Goal: Find contact information: Find contact information

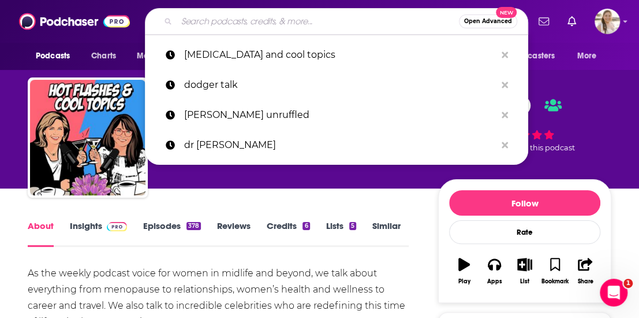
click at [231, 26] on input "Search podcasts, credits, & more..." at bounding box center [318, 21] width 282 height 18
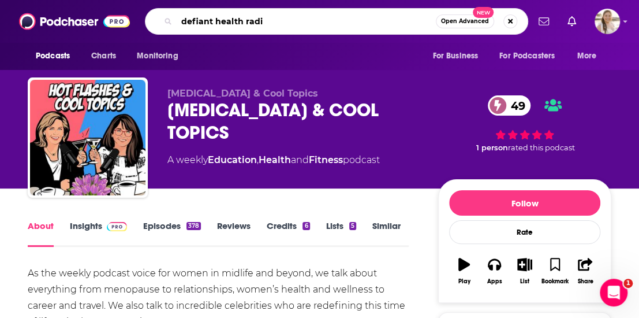
type input "defiant health radio"
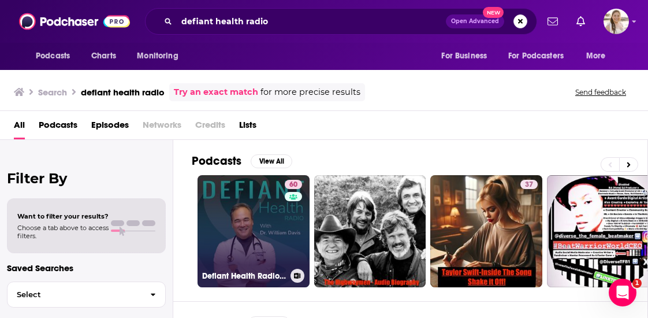
click at [232, 229] on link "60 Defiant Health Radio with [PERSON_NAME]" at bounding box center [254, 231] width 112 height 112
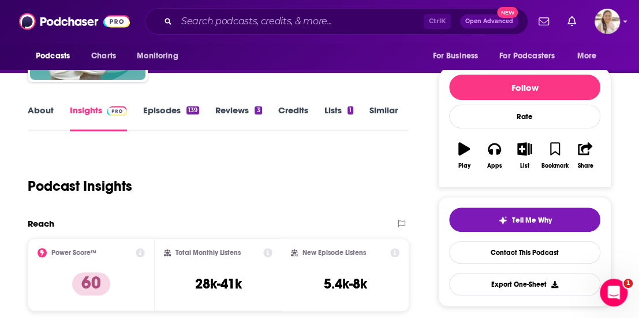
scroll to position [173, 0]
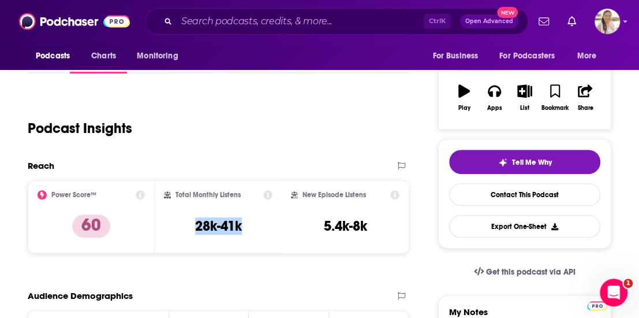
click at [243, 231] on div "Total Monthly Listens 28k-41k" at bounding box center [218, 216] width 109 height 53
click at [267, 194] on icon at bounding box center [268, 194] width 9 height 9
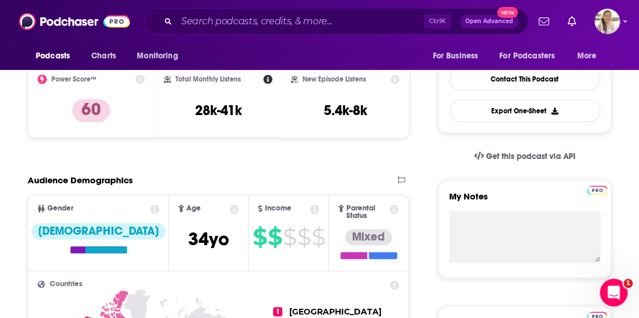
scroll to position [0, 0]
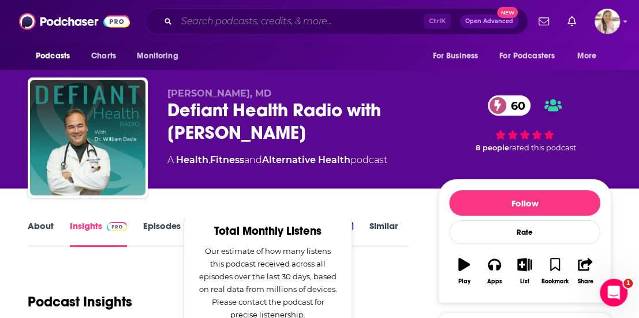
click at [225, 18] on input "Search podcasts, credits, & more..." at bounding box center [300, 21] width 247 height 18
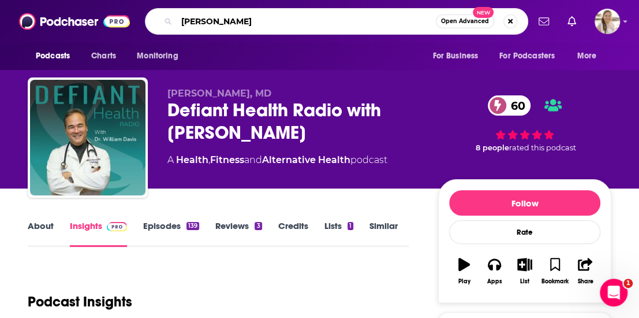
type input "[PERSON_NAME]"
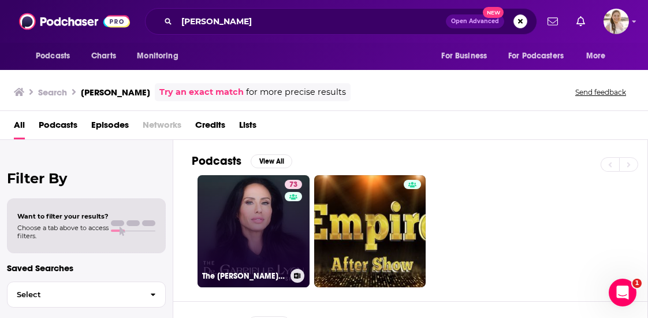
click at [233, 207] on link "73 The [PERSON_NAME] Show" at bounding box center [254, 231] width 112 height 112
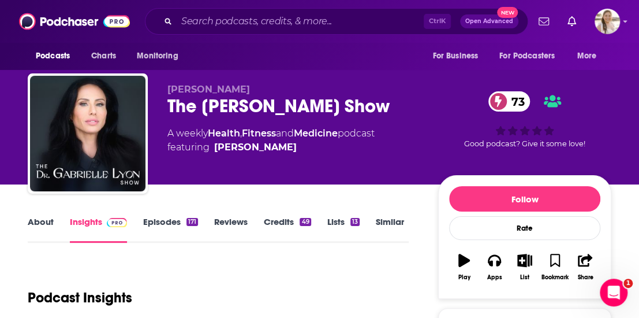
scroll to position [173, 0]
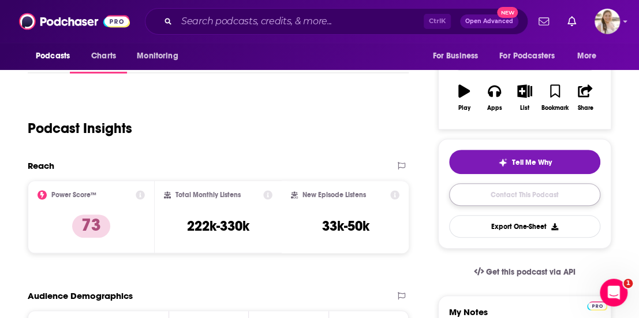
click at [508, 191] on link "Contact This Podcast" at bounding box center [524, 194] width 151 height 23
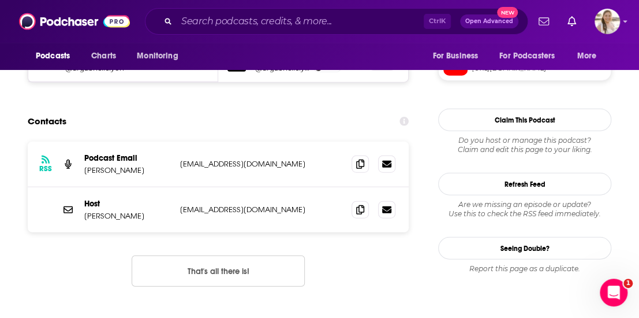
scroll to position [1133, 0]
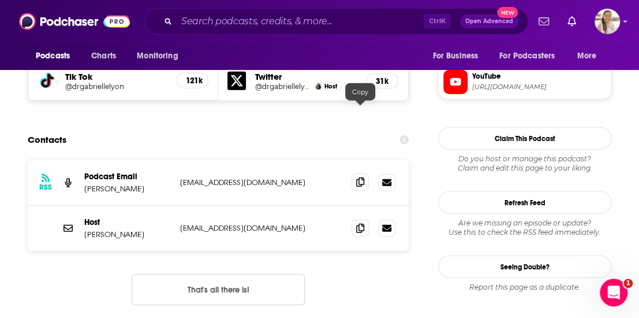
click at [355, 173] on span at bounding box center [360, 181] width 17 height 17
click at [222, 27] on input "Search podcasts, credits, & more..." at bounding box center [300, 21] width 247 height 18
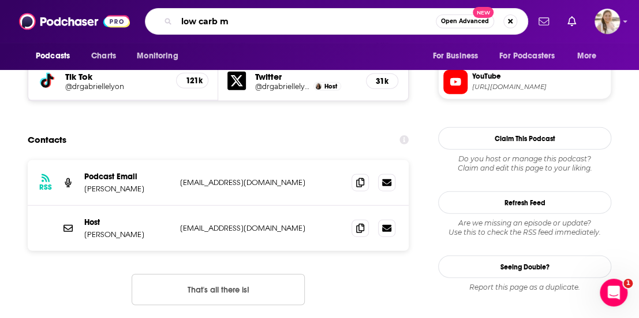
type input "low carb md"
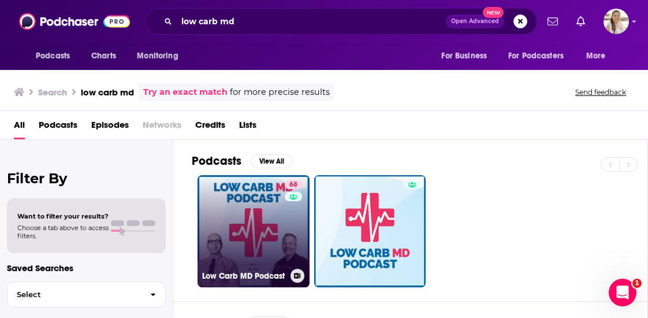
click at [275, 233] on link "68 Low Carb MD Podcast" at bounding box center [254, 231] width 112 height 112
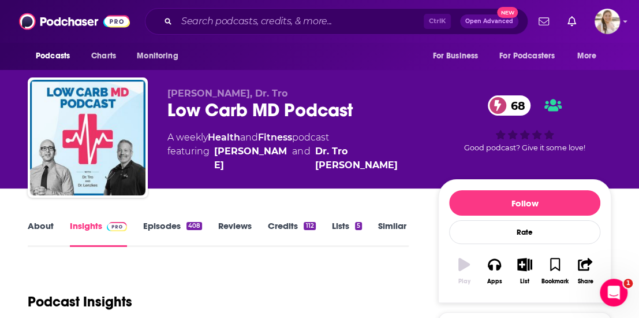
scroll to position [116, 0]
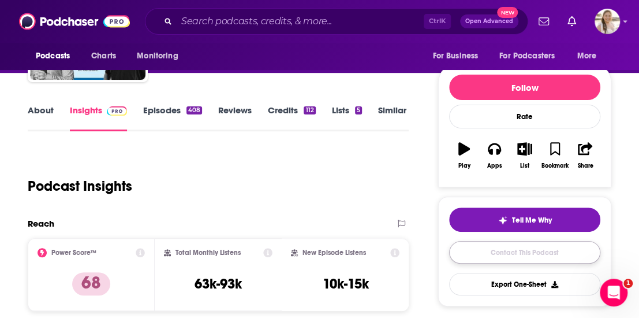
click at [518, 250] on link "Contact This Podcast" at bounding box center [524, 252] width 151 height 23
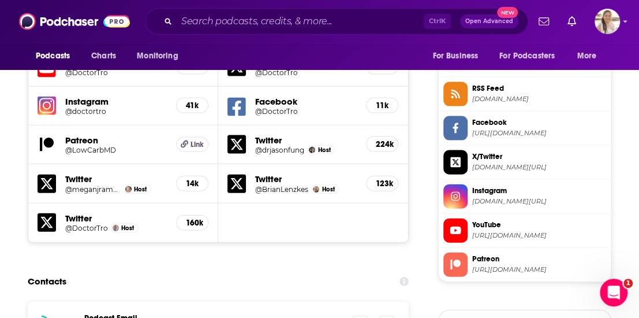
scroll to position [1099, 0]
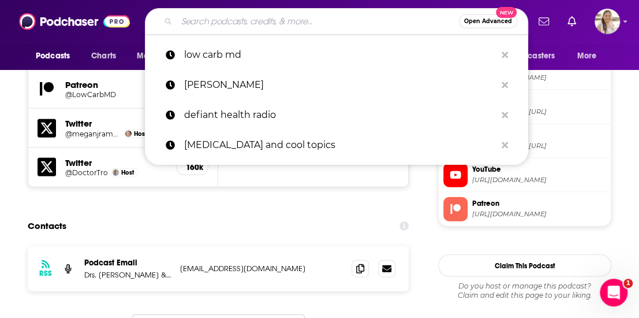
click at [232, 17] on input "Search podcasts, credits, & more..." at bounding box center [318, 21] width 282 height 18
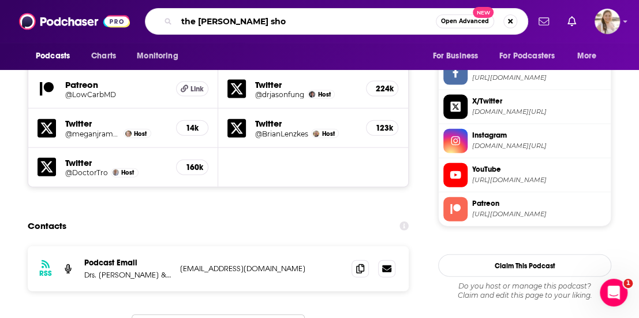
type input "the [PERSON_NAME] show"
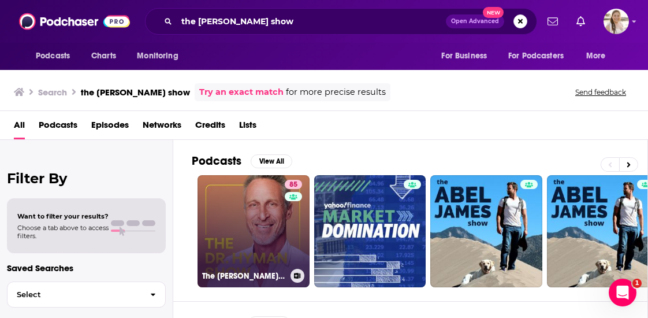
click at [225, 209] on link "85 The [PERSON_NAME] Show" at bounding box center [254, 231] width 112 height 112
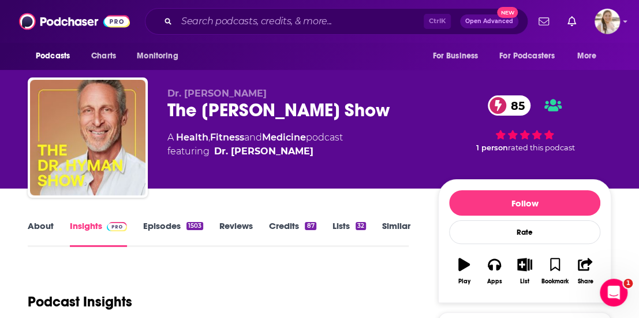
scroll to position [173, 0]
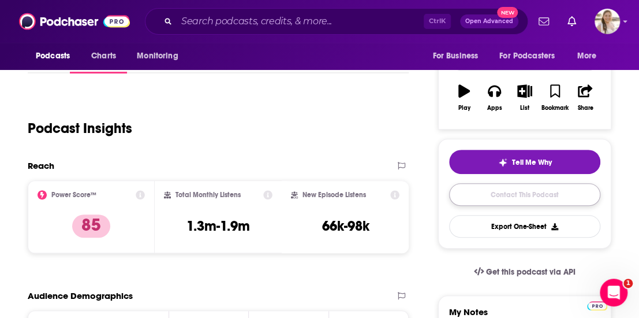
click at [531, 195] on link "Contact This Podcast" at bounding box center [524, 194] width 151 height 23
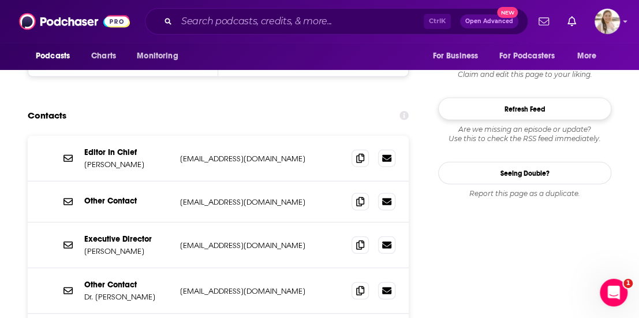
scroll to position [1204, 0]
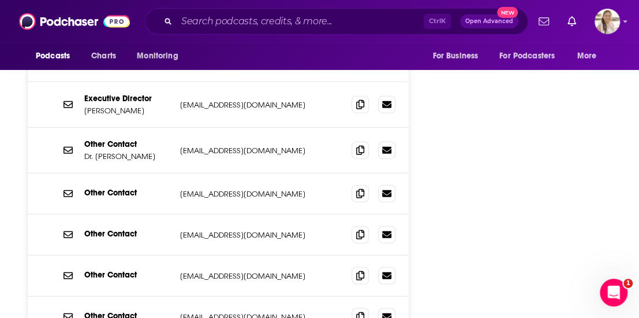
scroll to position [1378, 0]
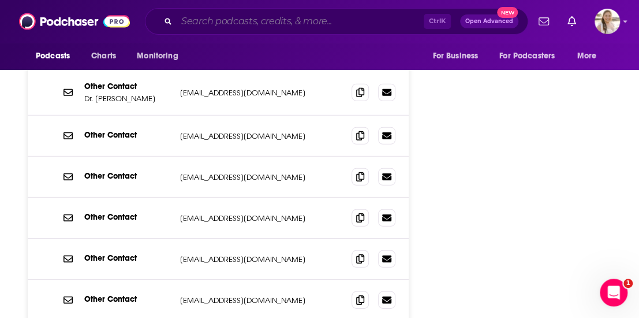
click at [235, 16] on input "Search podcasts, credits, & more..." at bounding box center [300, 21] width 247 height 18
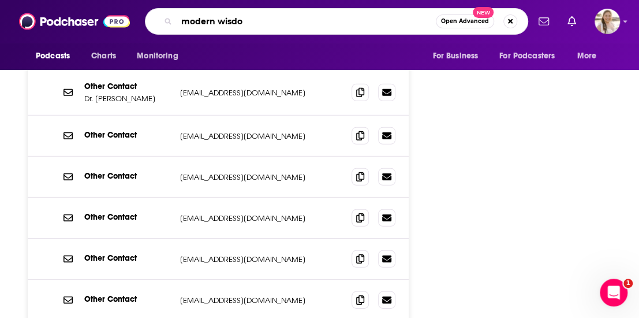
type input "modern wisdom"
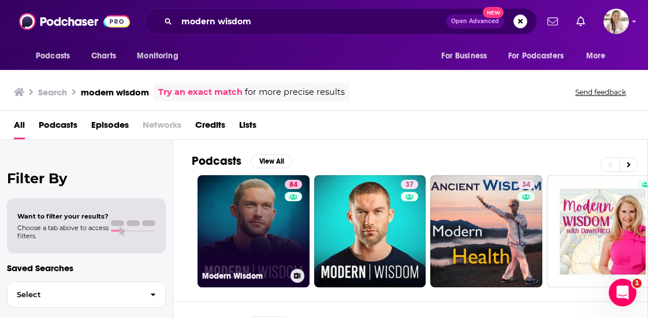
click at [277, 221] on link "84 Modern Wisdom" at bounding box center [254, 231] width 112 height 112
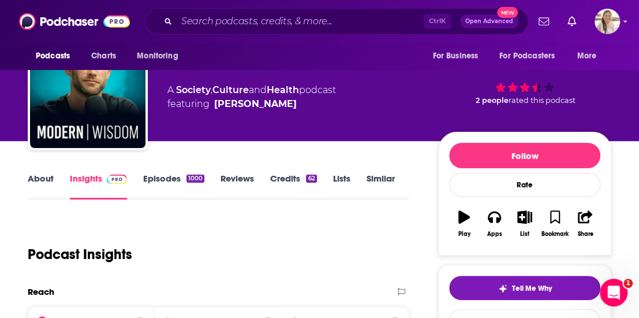
scroll to position [116, 0]
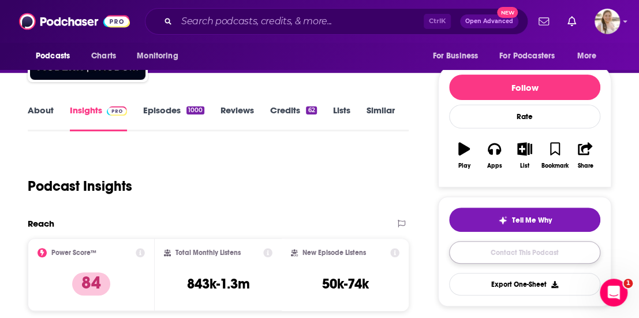
click at [529, 251] on link "Contact This Podcast" at bounding box center [524, 252] width 151 height 23
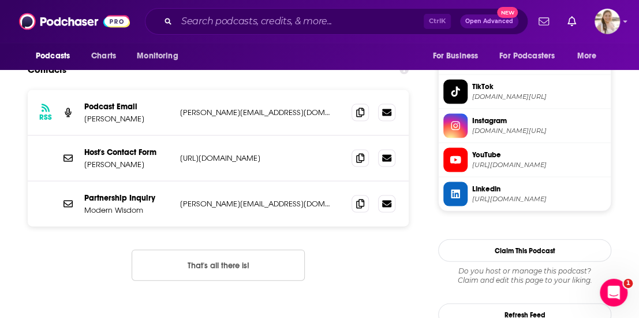
scroll to position [918, 0]
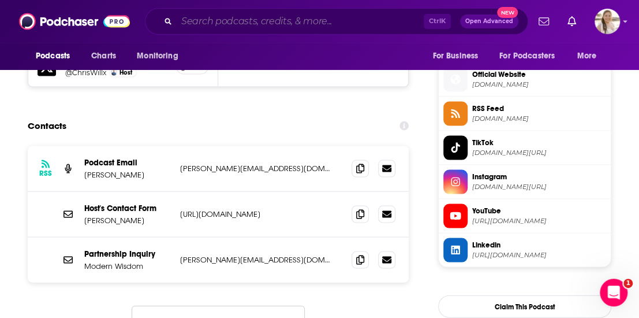
click at [262, 25] on input "Search podcasts, credits, & more..." at bounding box center [300, 21] width 247 height 18
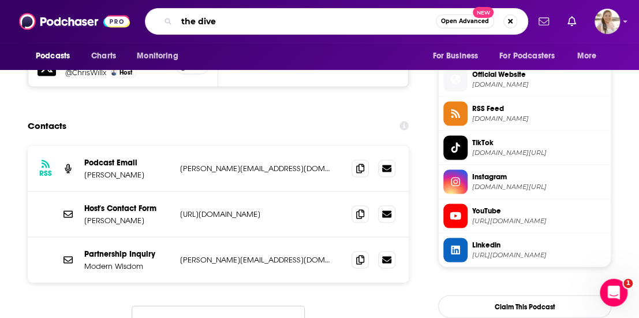
type input "the dive"
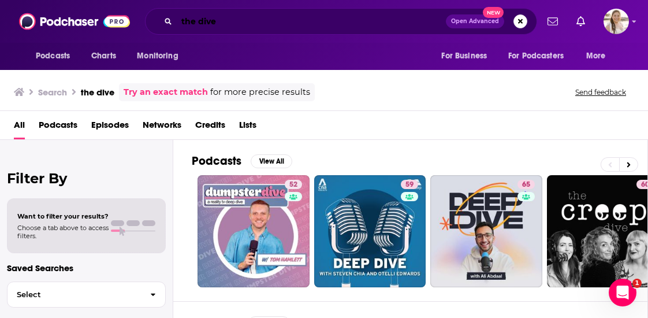
click at [233, 22] on input "the dive" at bounding box center [311, 21] width 269 height 18
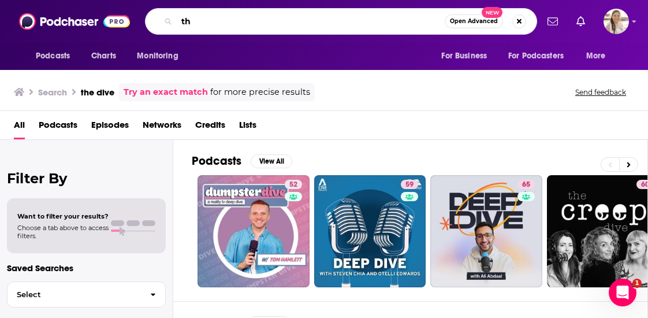
type input "t"
type input "[PERSON_NAME]"
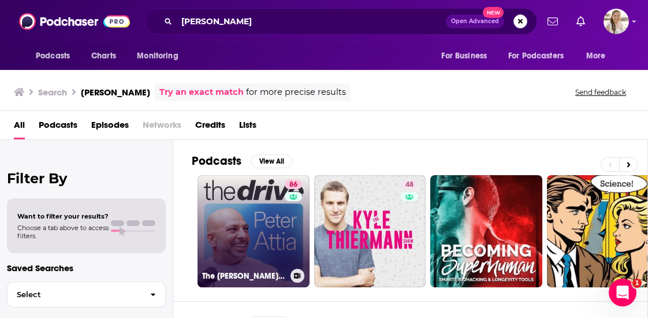
click at [215, 224] on link "[STREET_ADDRESS][PERSON_NAME]" at bounding box center [254, 231] width 112 height 112
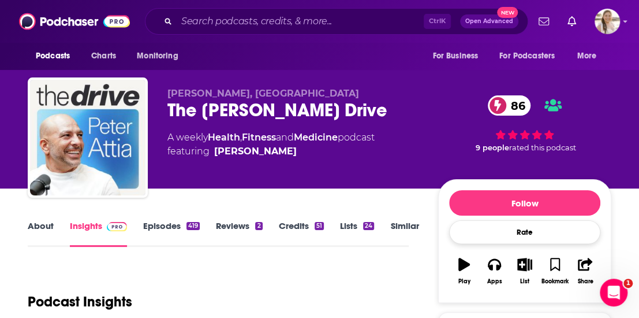
scroll to position [58, 0]
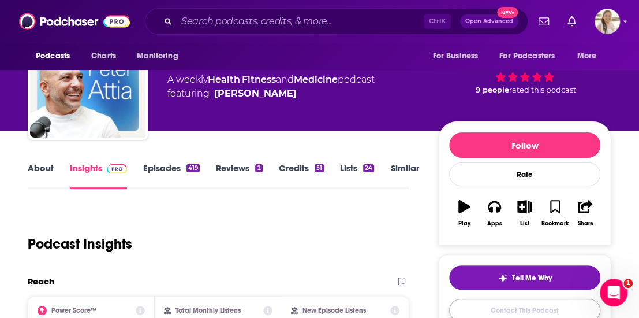
click at [530, 302] on link "Contact This Podcast" at bounding box center [524, 310] width 151 height 23
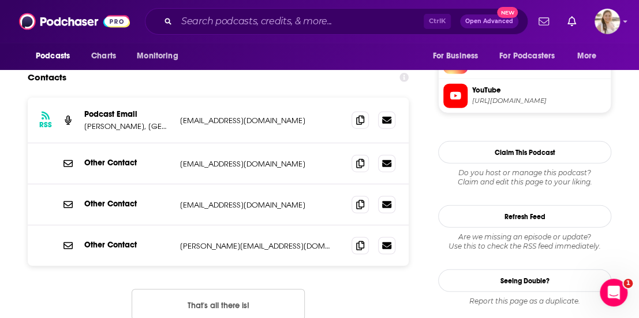
scroll to position [1120, 0]
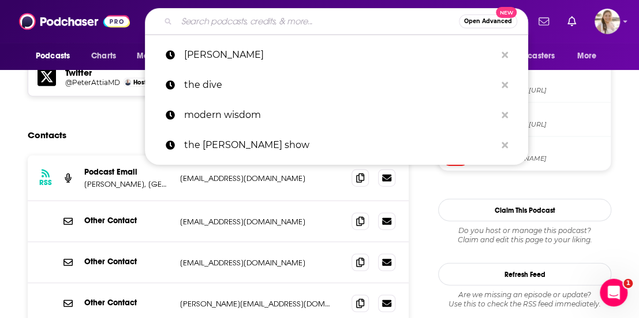
click at [225, 22] on input "Search podcasts, credits, & more..." at bounding box center [318, 21] width 282 height 18
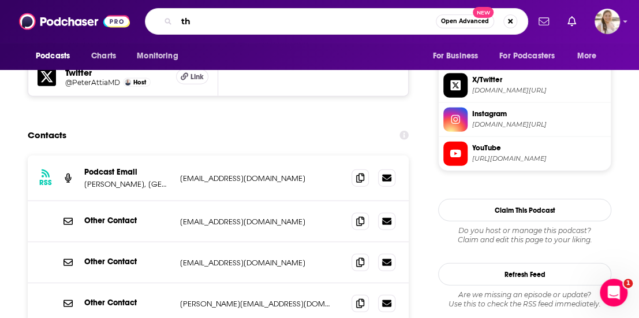
type input "t"
type input "model health show"
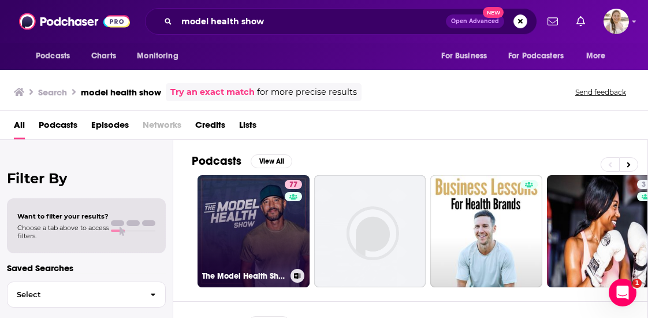
click at [269, 226] on link "77 The Model Health Show" at bounding box center [254, 231] width 112 height 112
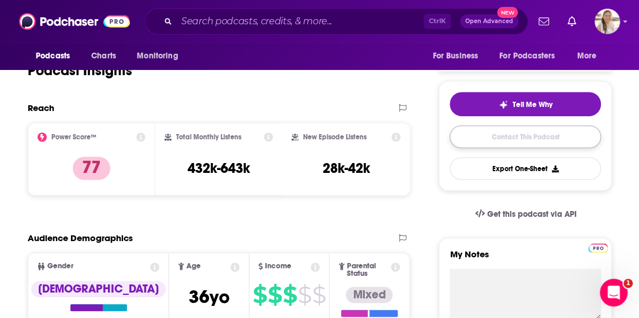
click at [502, 135] on link "Contact This Podcast" at bounding box center [525, 136] width 151 height 23
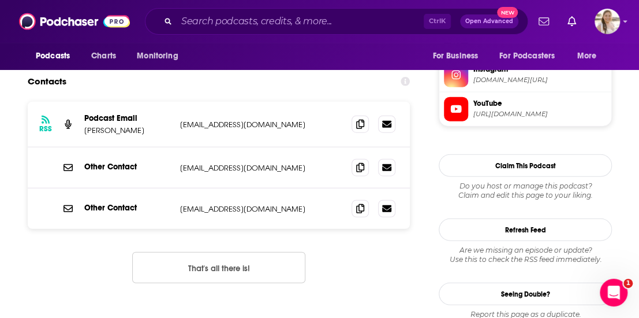
scroll to position [1107, 0]
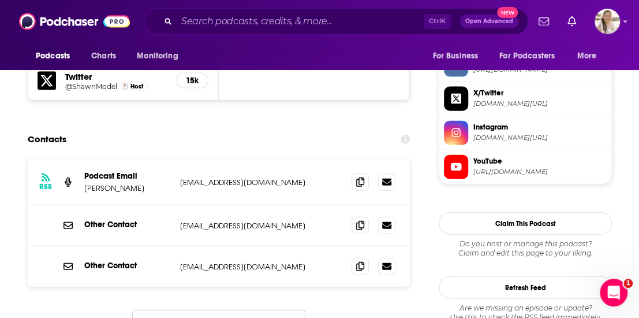
click at [235, 26] on input "Search podcasts, credits, & more..." at bounding box center [300, 21] width 247 height 18
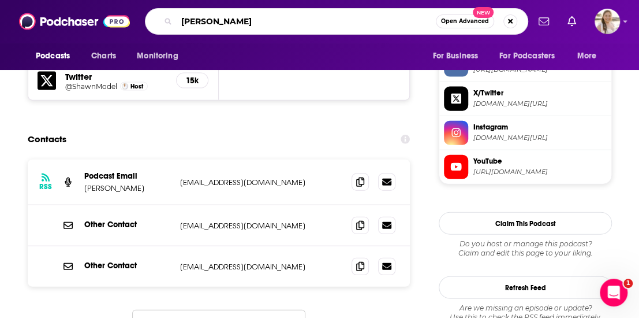
type input "[PERSON_NAME] health"
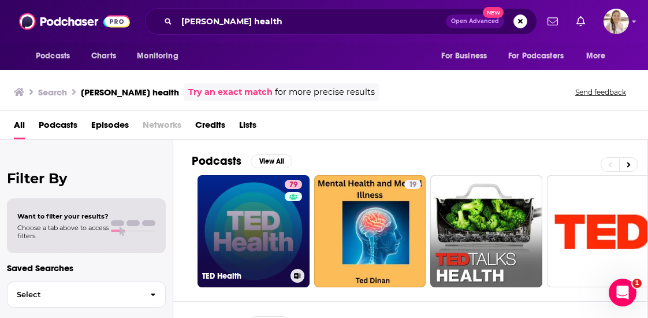
click at [243, 213] on link "79 [PERSON_NAME] Health" at bounding box center [254, 231] width 112 height 112
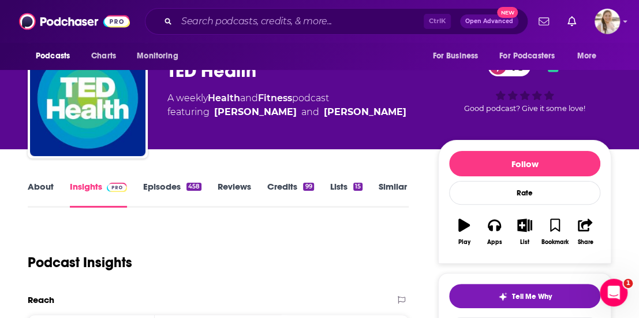
scroll to position [58, 0]
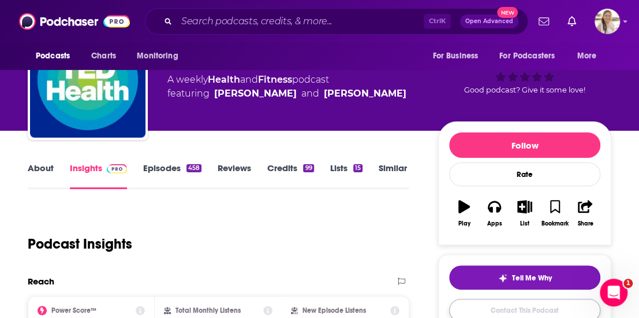
click at [493, 304] on link "Contact This Podcast" at bounding box center [524, 310] width 151 height 23
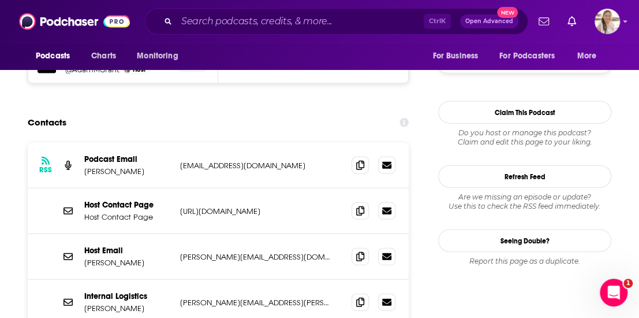
scroll to position [1141, 0]
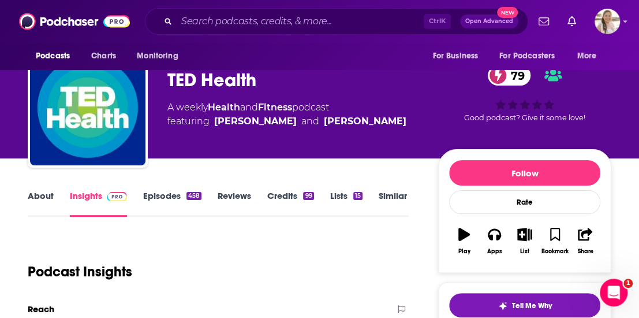
scroll to position [0, 0]
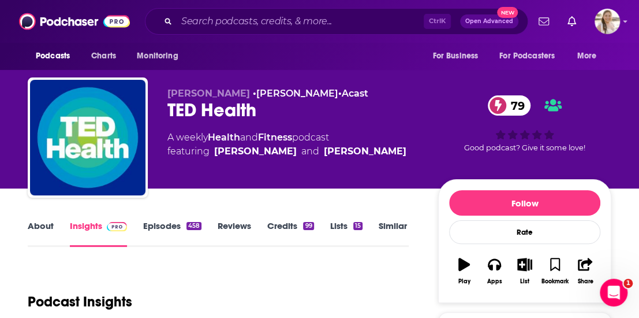
click at [50, 230] on link "About" at bounding box center [41, 233] width 26 height 27
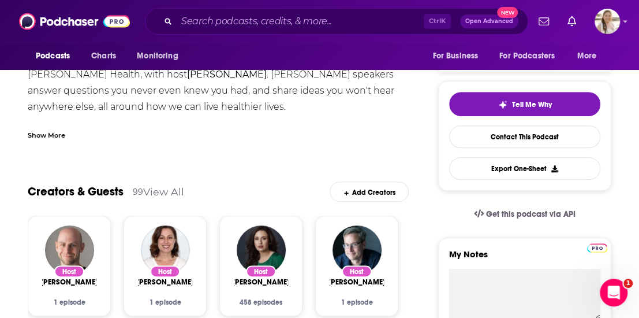
scroll to position [289, 0]
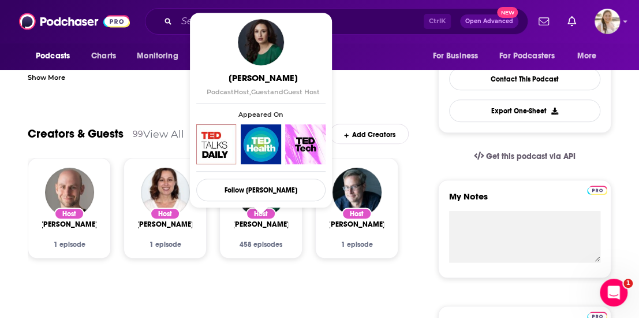
click at [271, 228] on span "[PERSON_NAME]" at bounding box center [261, 224] width 58 height 9
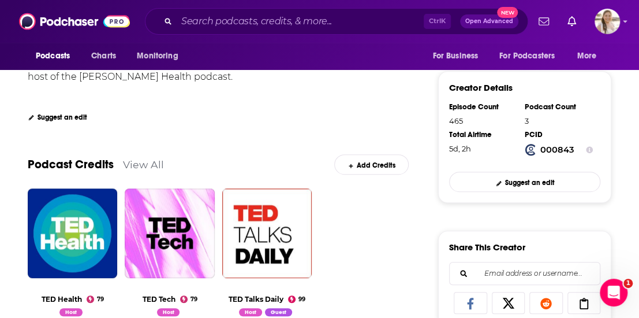
scroll to position [173, 0]
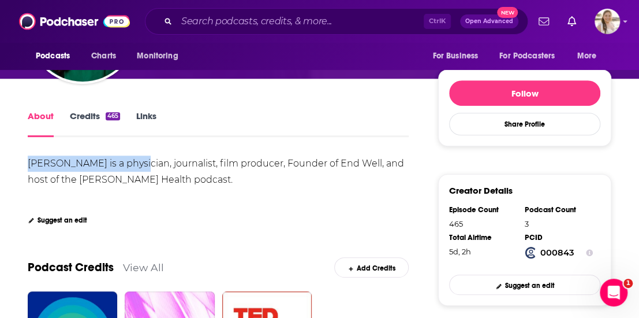
drag, startPoint x: 26, startPoint y: 161, endPoint x: 146, endPoint y: 168, distance: 119.7
copy div "[PERSON_NAME]"
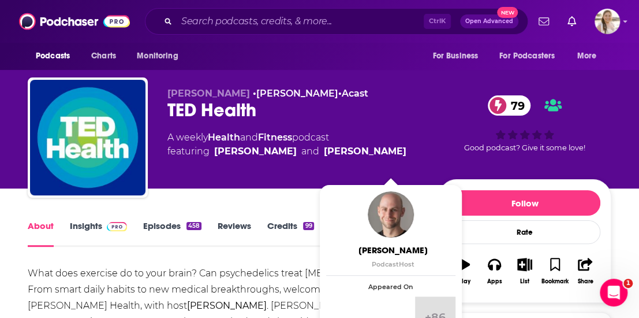
scroll to position [231, 0]
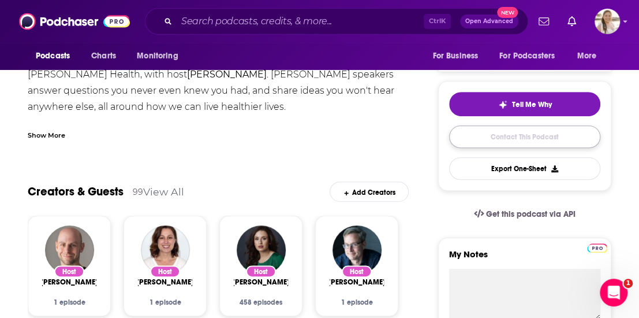
click at [512, 138] on link "Contact This Podcast" at bounding box center [524, 136] width 151 height 23
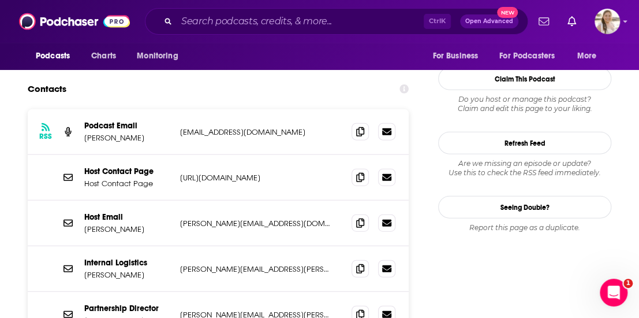
scroll to position [1141, 0]
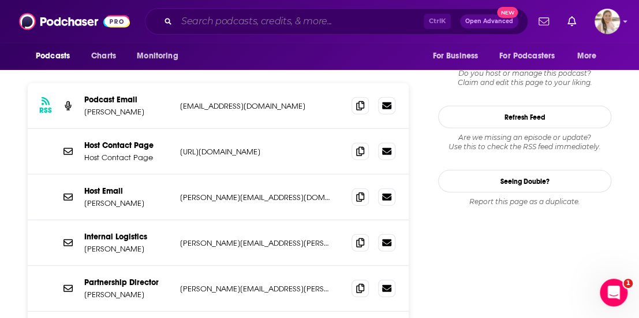
click at [233, 23] on input "Search podcasts, credits, & more..." at bounding box center [300, 21] width 247 height 18
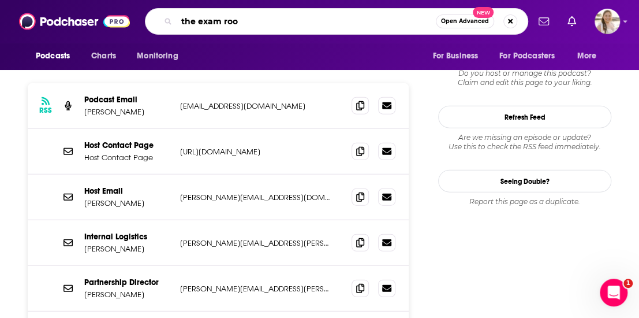
type input "the exam room"
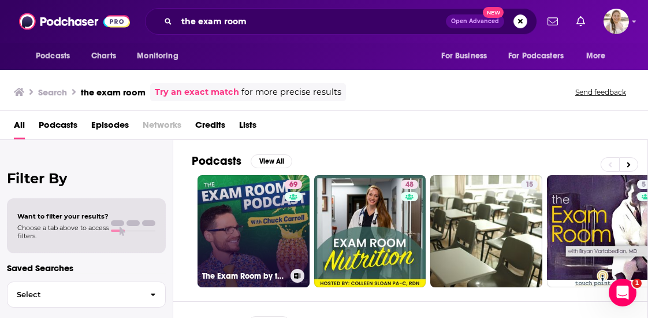
click at [244, 228] on link "69 The Exam Room by the Physicians Committee" at bounding box center [254, 231] width 112 height 112
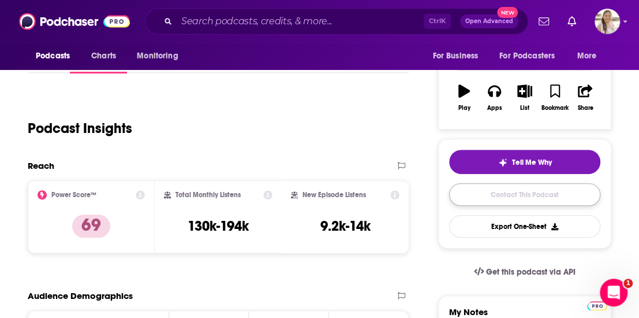
click at [523, 195] on link "Contact This Podcast" at bounding box center [524, 194] width 151 height 23
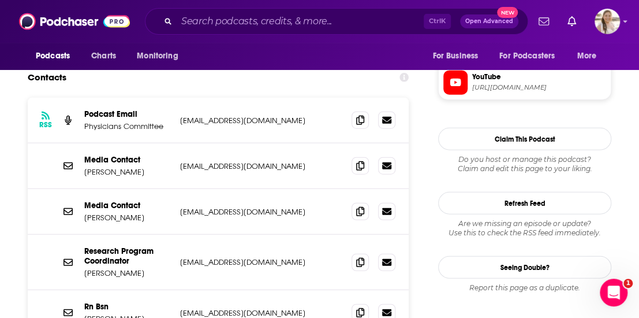
scroll to position [1133, 0]
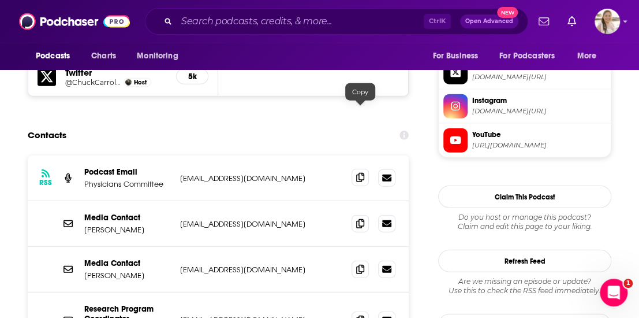
click at [360, 173] on icon at bounding box center [360, 177] width 8 height 9
click at [222, 13] on input "Search podcasts, credits, & more..." at bounding box center [300, 21] width 247 height 18
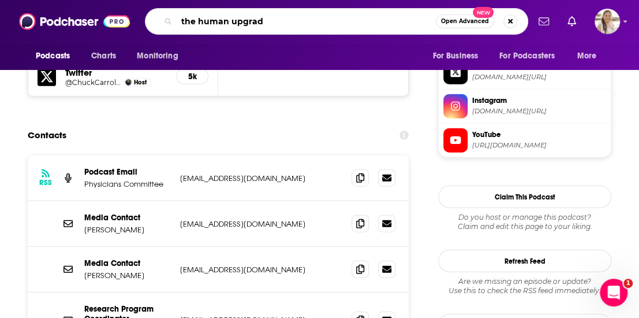
type input "the human upgrade"
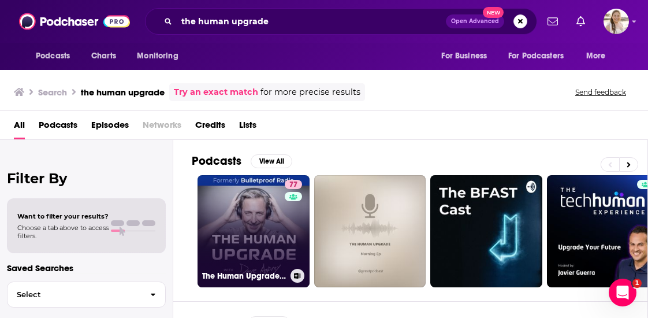
click at [260, 204] on link "77 The Human Upgrade: Biohacking for Longevity & Performance" at bounding box center [254, 231] width 112 height 112
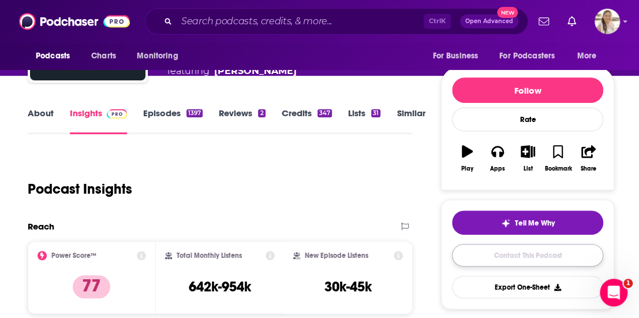
click at [493, 252] on link "Contact This Podcast" at bounding box center [527, 255] width 151 height 23
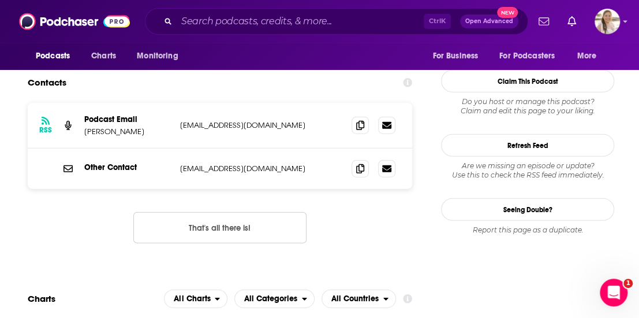
scroll to position [1122, 0]
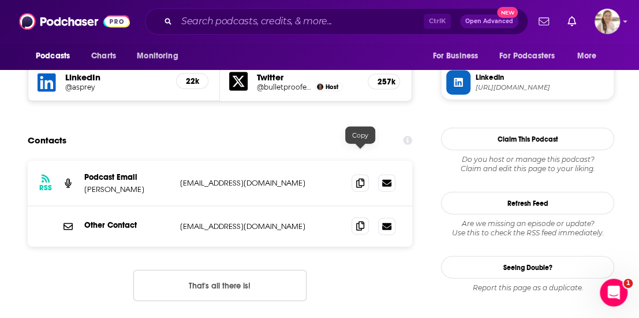
click at [367, 217] on span at bounding box center [360, 225] width 17 height 17
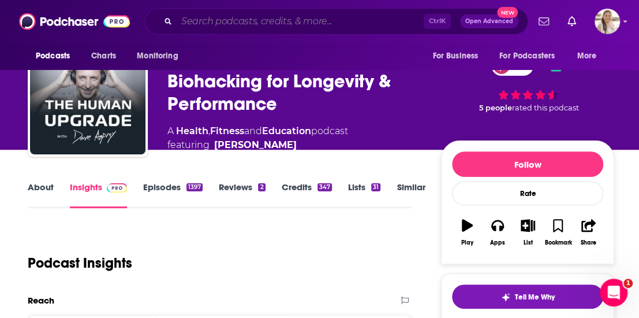
click at [270, 18] on input "Search podcasts, credits, & more..." at bounding box center [300, 21] width 247 height 18
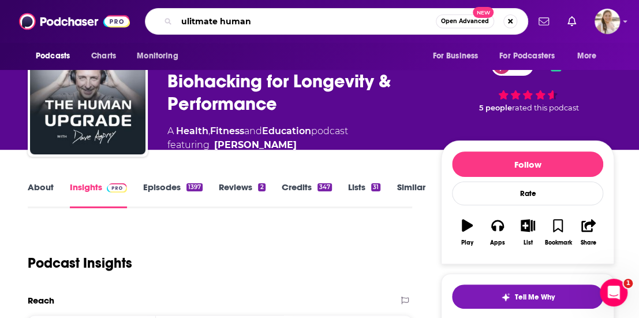
type input "ulitmate human"
